Goal: Information Seeking & Learning: Learn about a topic

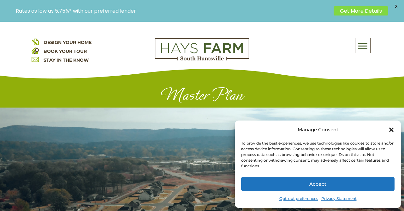
click at [390, 129] on icon "Close dialog" at bounding box center [391, 129] width 4 height 4
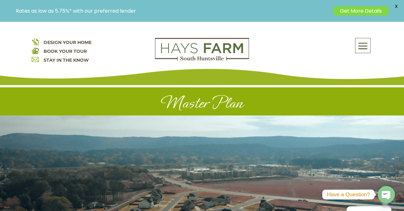
click at [84, 41] on span "DESIGN YOUR HOME" at bounding box center [68, 42] width 48 height 6
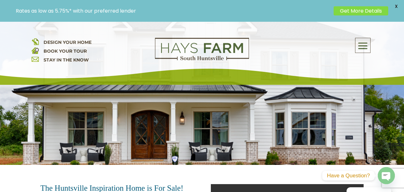
scroll to position [125, 0]
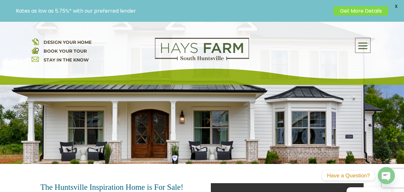
click at [394, 7] on span "X" at bounding box center [395, 6] width 9 height 9
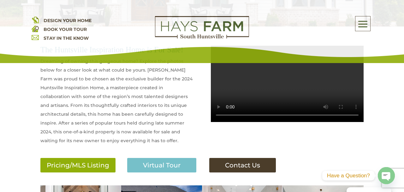
scroll to position [241, 0]
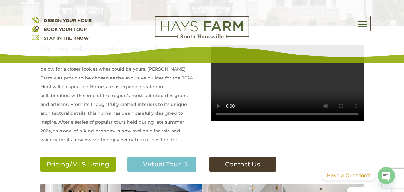
click at [165, 168] on link "Virtual Tour" at bounding box center [161, 164] width 69 height 15
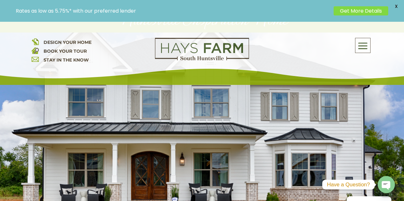
scroll to position [75, 0]
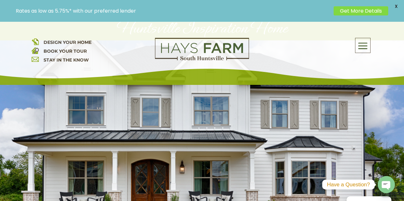
click at [397, 5] on span "X" at bounding box center [395, 6] width 9 height 9
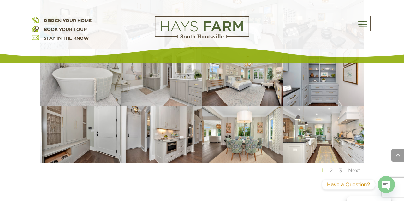
scroll to position [572, 0]
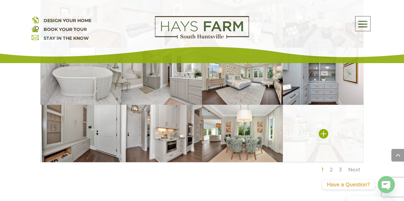
click at [314, 143] on img at bounding box center [323, 133] width 81 height 57
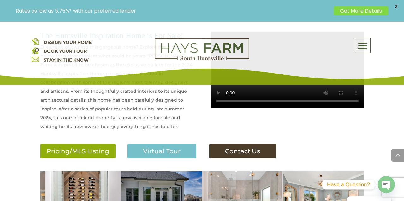
scroll to position [278, 0]
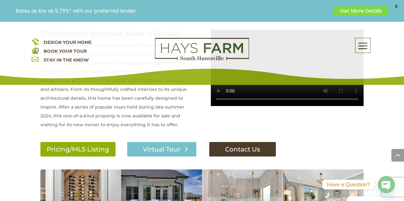
click at [160, 149] on link "Virtual Tour" at bounding box center [161, 149] width 69 height 15
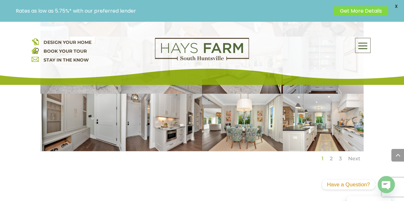
scroll to position [584, 0]
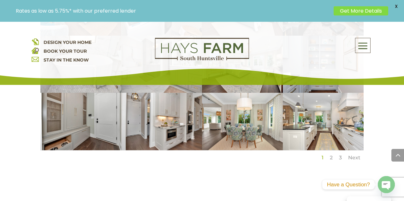
click at [355, 158] on link "Next" at bounding box center [354, 158] width 12 height 6
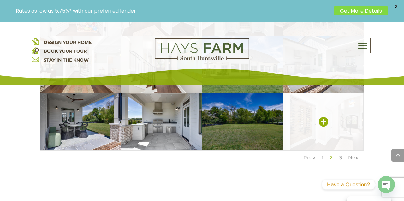
click at [305, 128] on img at bounding box center [323, 121] width 81 height 57
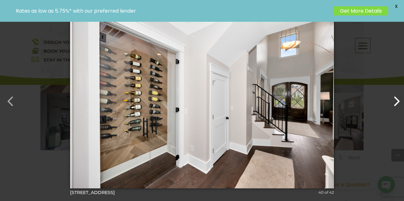
click at [397, 103] on button "button" at bounding box center [393, 98] width 15 height 15
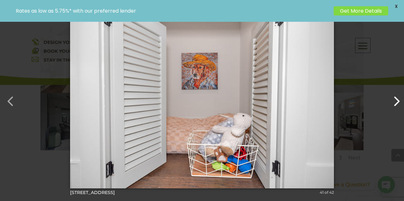
click at [397, 103] on button "button" at bounding box center [393, 98] width 15 height 15
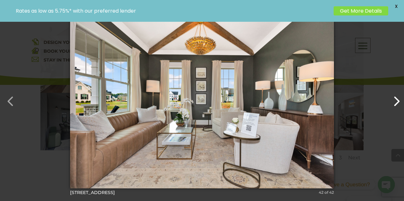
click at [397, 103] on button "button" at bounding box center [393, 98] width 15 height 15
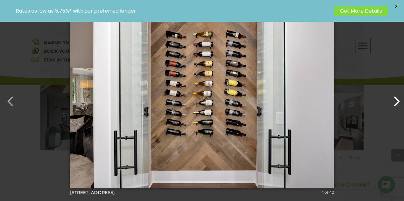
click at [397, 103] on button "button" at bounding box center [393, 98] width 15 height 15
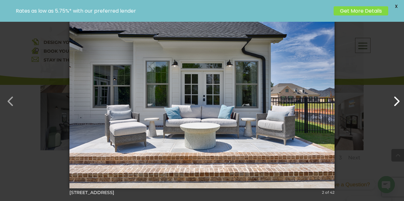
click at [397, 103] on button "button" at bounding box center [393, 98] width 15 height 15
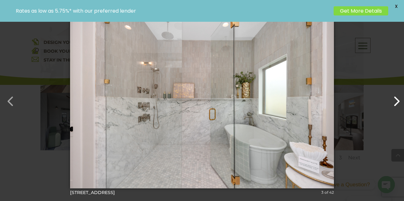
click at [397, 103] on button "button" at bounding box center [393, 98] width 15 height 15
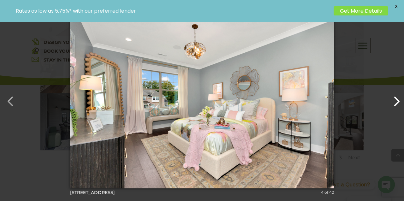
click at [397, 103] on button "button" at bounding box center [393, 98] width 15 height 15
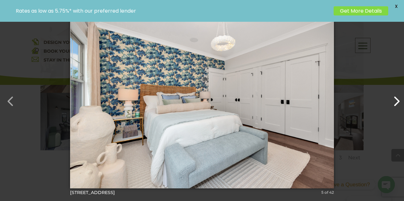
click at [397, 103] on button "button" at bounding box center [393, 98] width 15 height 15
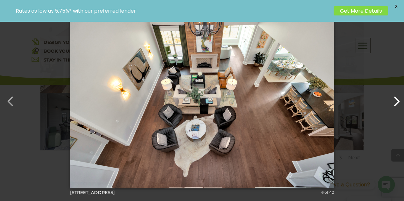
click at [397, 103] on button "button" at bounding box center [393, 98] width 15 height 15
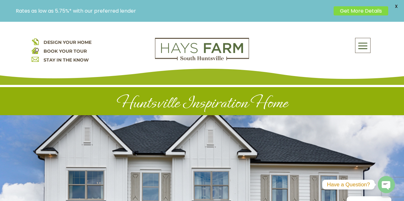
click at [287, 53] on div "About Us Quick Move-in Homes Amenities Galleries Shops, Restaurants, & Retail M…" at bounding box center [316, 45] width 114 height 15
click at [362, 43] on span at bounding box center [362, 46] width 15 height 15
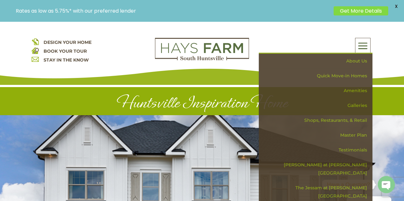
click at [225, 145] on div at bounding box center [202, 202] width 404 height 174
click at [393, 30] on div "DESIGN YOUR HOME BOOK YOUR TOUR STAY IN THE KNOW About Us Quick Move-in Homes A…" at bounding box center [202, 53] width 404 height 63
click at [371, 12] on link "Get More Details" at bounding box center [361, 10] width 55 height 9
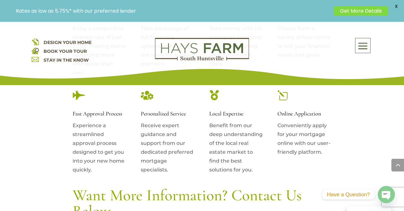
scroll to position [515, 0]
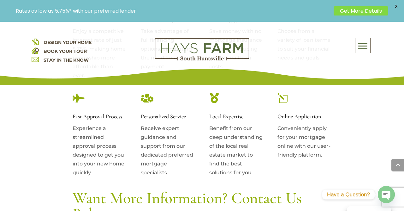
click at [78, 41] on span "DESIGN YOUR HOME" at bounding box center [68, 42] width 48 height 6
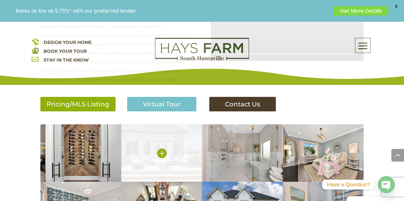
scroll to position [323, 0]
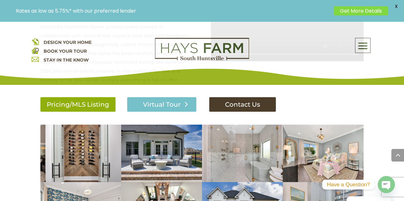
click at [154, 105] on link "Virtual Tour" at bounding box center [161, 104] width 69 height 15
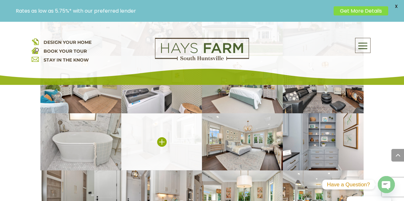
scroll to position [490, 0]
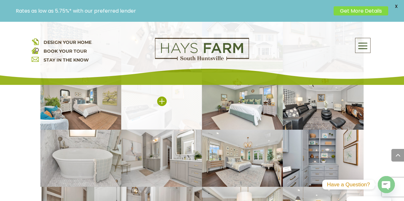
click at [169, 108] on img at bounding box center [161, 100] width 81 height 57
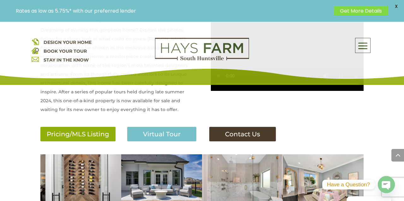
scroll to position [294, 0]
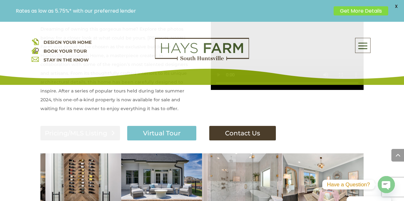
click at [91, 133] on link "Pricing/MLS Listing" at bounding box center [80, 133] width 80 height 15
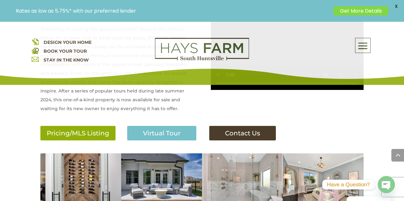
click at [364, 46] on span at bounding box center [362, 46] width 15 height 15
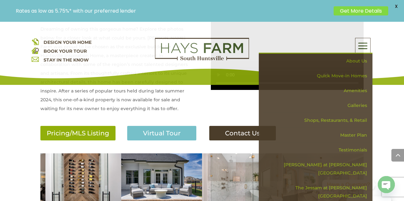
click at [358, 11] on link "Get More Details" at bounding box center [361, 10] width 55 height 9
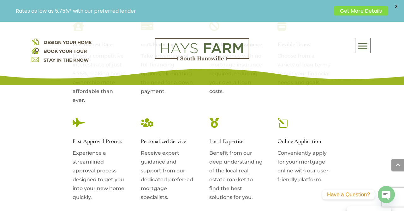
scroll to position [491, 0]
click at [75, 41] on span "DESIGN YOUR HOME" at bounding box center [68, 42] width 48 height 6
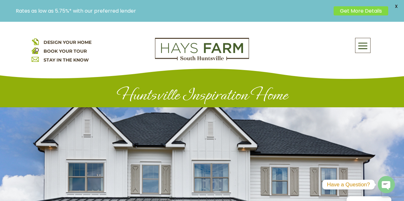
click at [80, 41] on span "DESIGN YOUR HOME" at bounding box center [68, 42] width 48 height 6
